Goal: Task Accomplishment & Management: Use online tool/utility

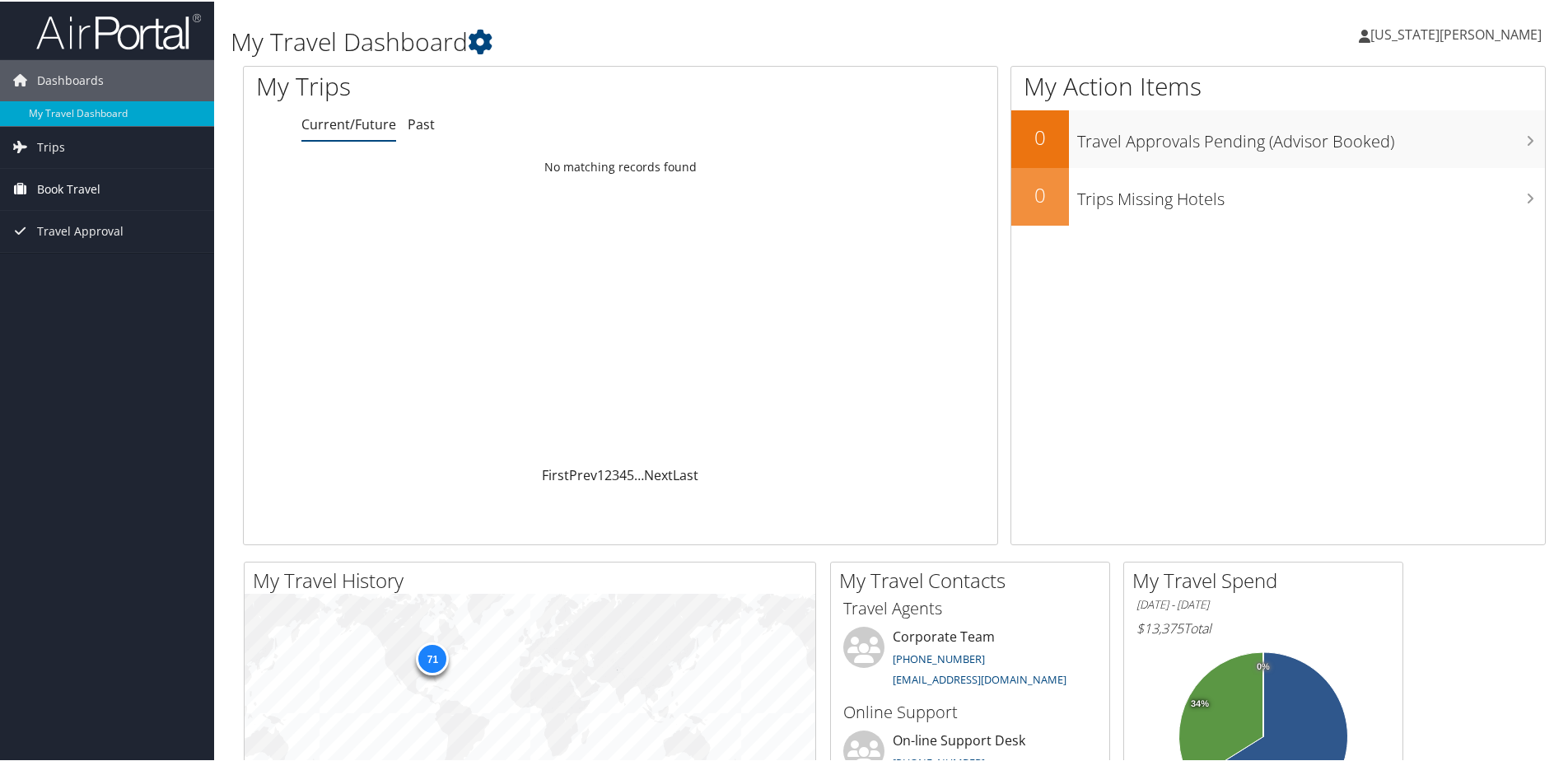
click at [86, 187] on span "Book Travel" at bounding box center [69, 188] width 63 height 42
click at [126, 274] on link "Book/Manage Online Trips" at bounding box center [107, 269] width 214 height 24
click at [78, 302] on span "Travel Approval" at bounding box center [80, 304] width 87 height 42
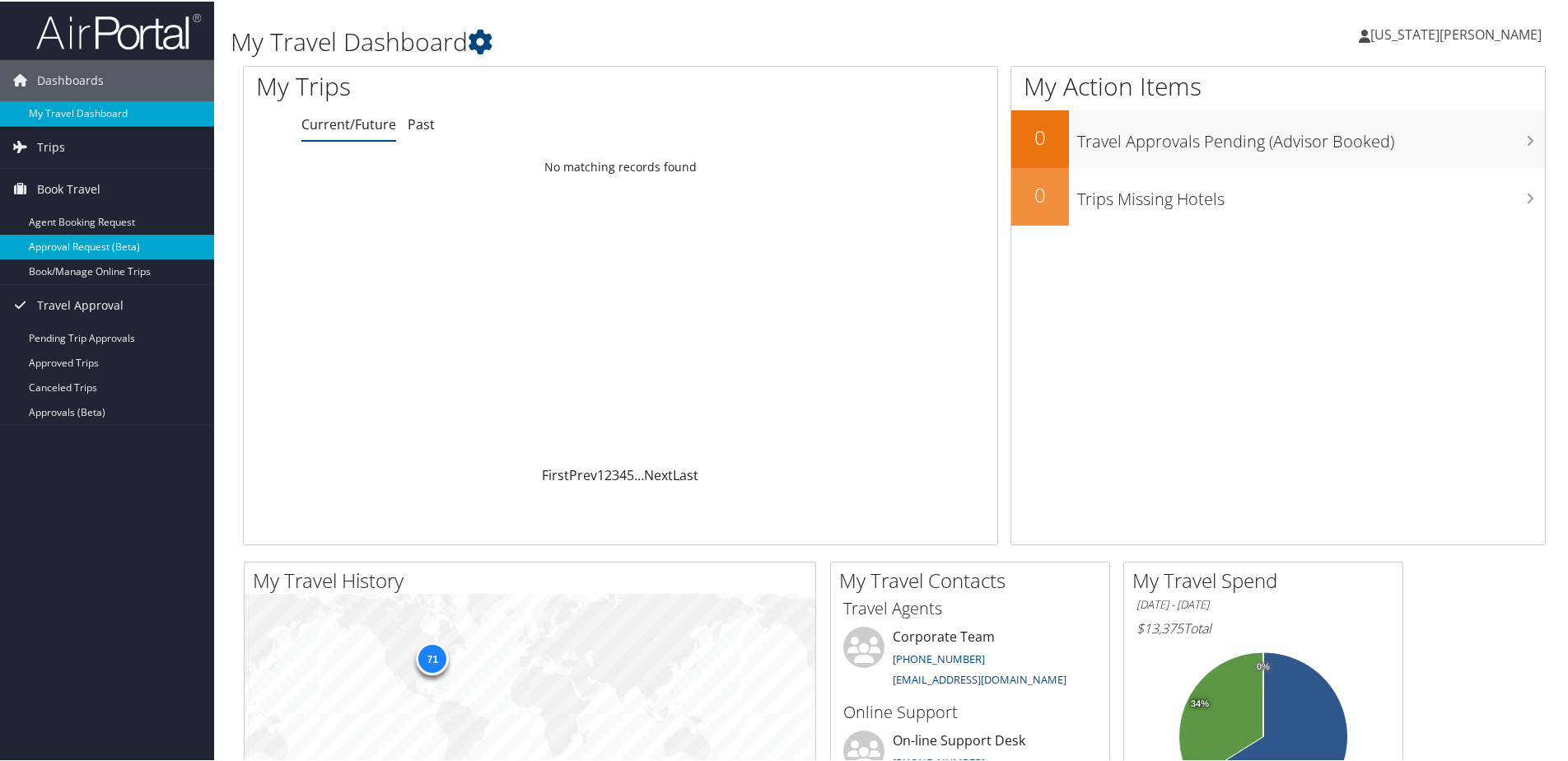
click at [101, 256] on link "Approval Request (Beta)" at bounding box center [107, 245] width 214 height 24
click at [98, 275] on link "Book/Manage Online Trips" at bounding box center [107, 269] width 214 height 24
